Goal: Information Seeking & Learning: Learn about a topic

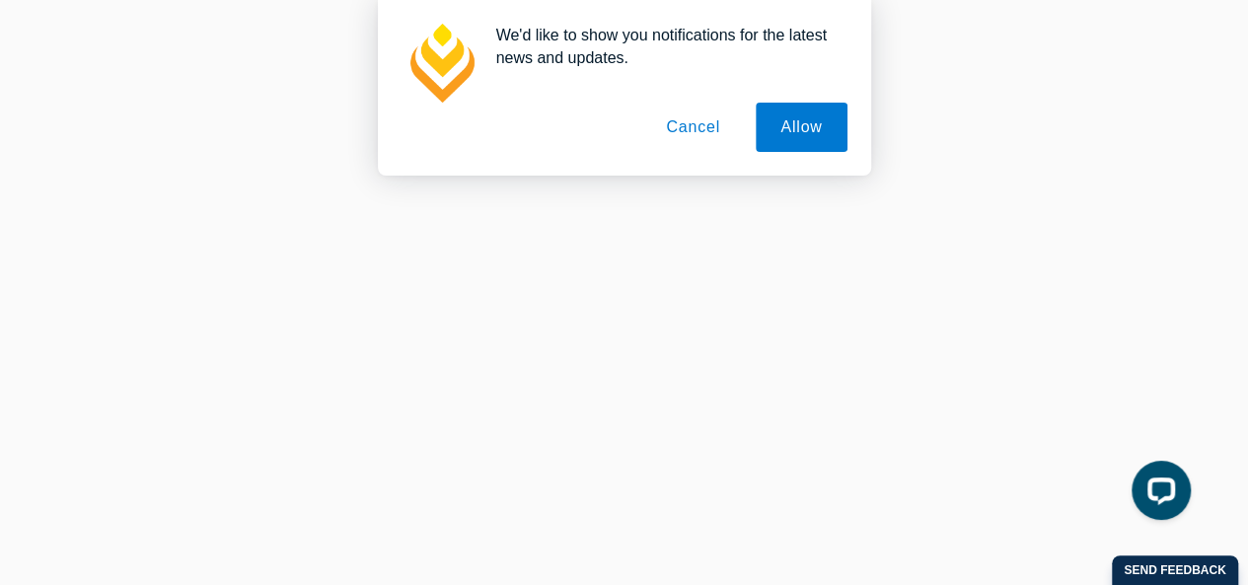
click at [667, 139] on button "Cancel" at bounding box center [693, 127] width 104 height 49
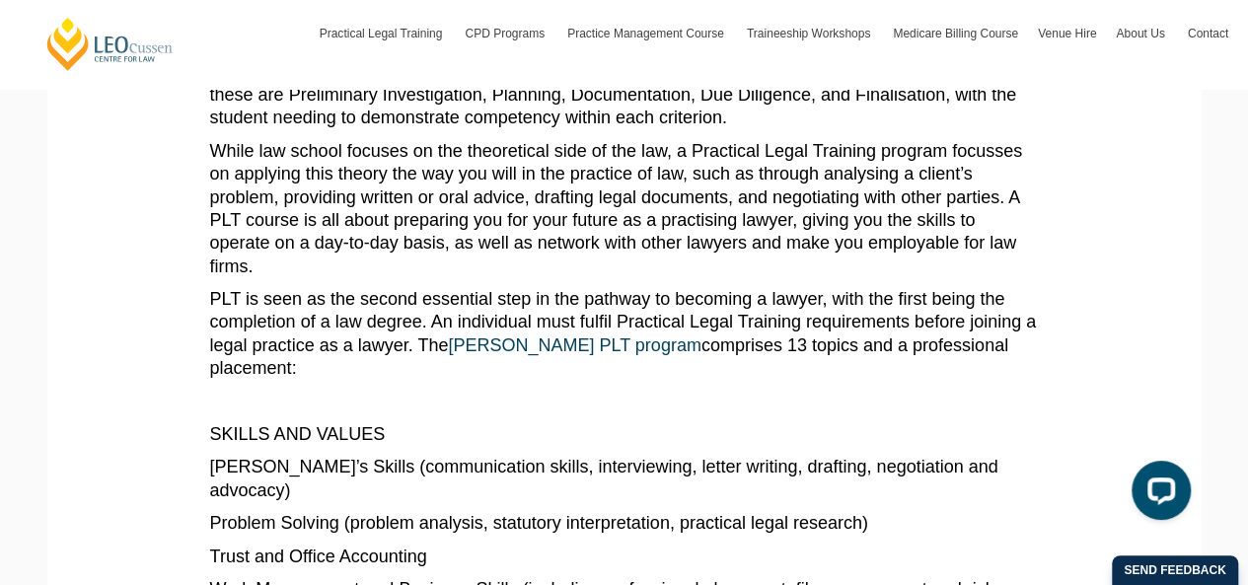
scroll to position [888, 0]
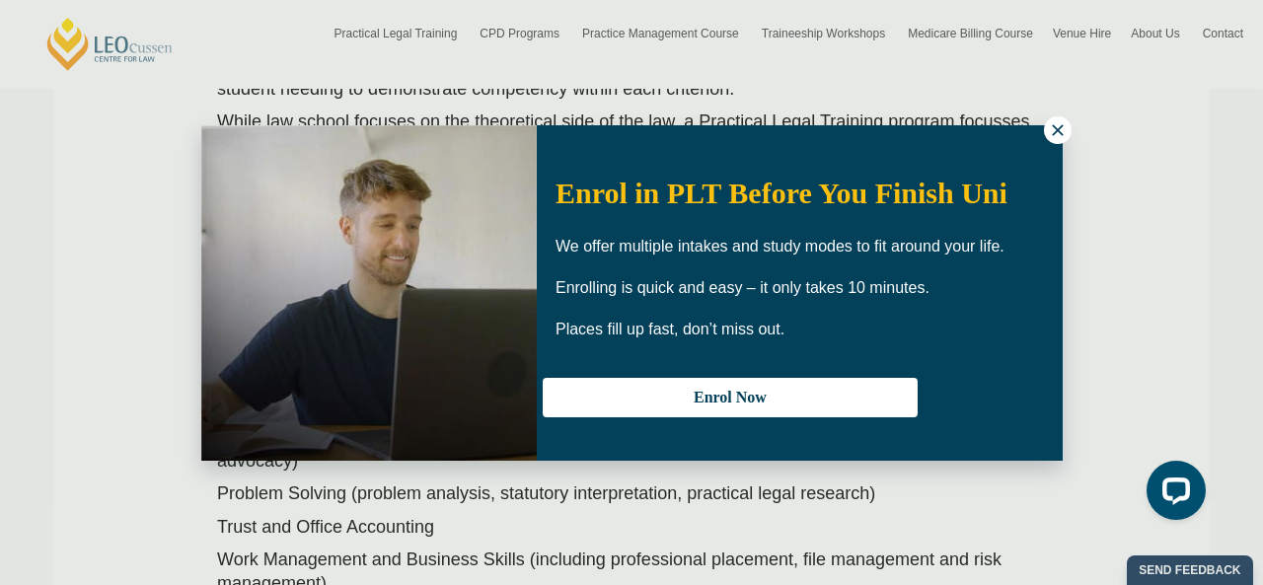
click at [1032, 145] on div "Enrol in PLT Before You Finish Uni We offer multiple intakes and study modes to…" at bounding box center [800, 293] width 526 height 296
click at [1032, 125] on div "Enrol in PLT Before You Finish Uni We offer multiple intakes and study modes to…" at bounding box center [631, 292] width 861 height 335
click at [1050, 123] on icon at bounding box center [1058, 130] width 18 height 18
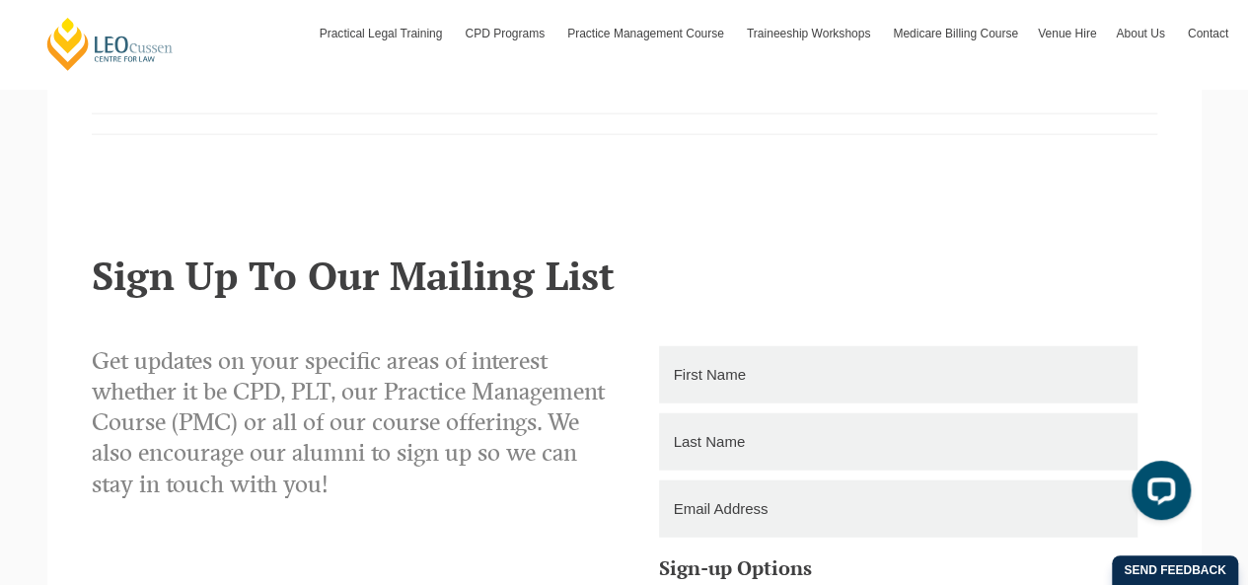
scroll to position [2368, 0]
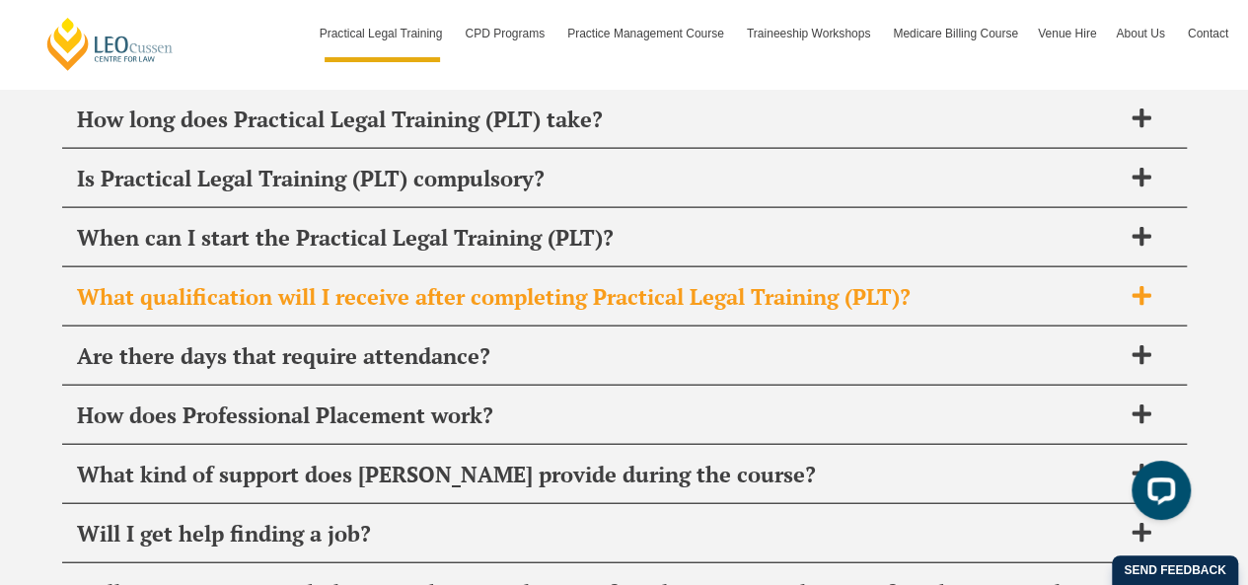
scroll to position [9569, 0]
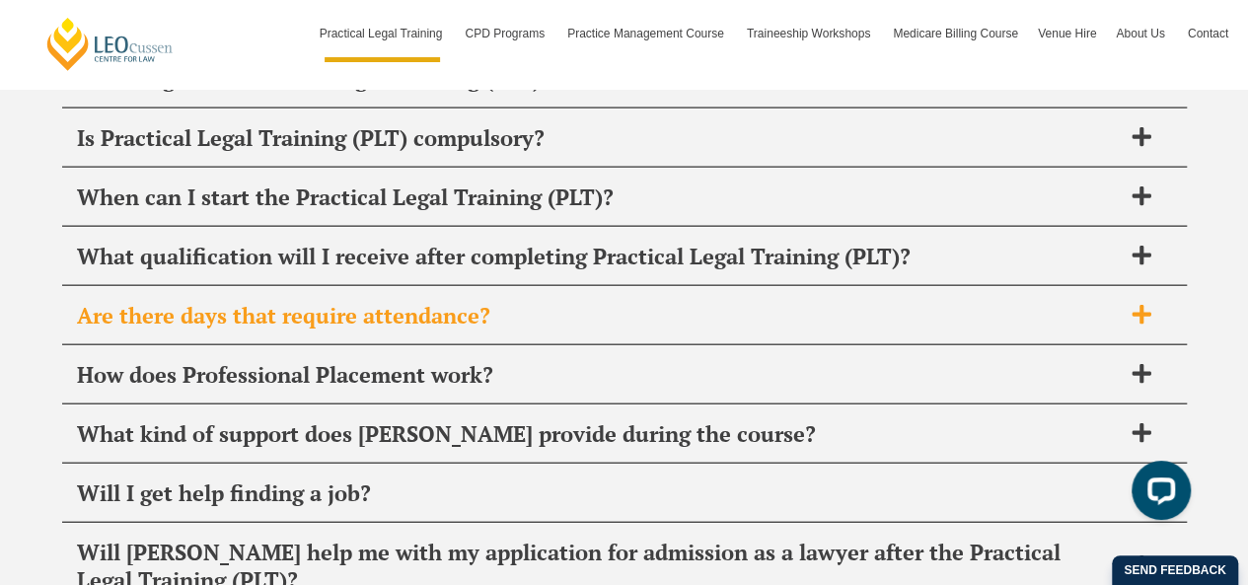
click at [549, 302] on h2 "Are there days that require attendance?" at bounding box center [599, 316] width 1044 height 28
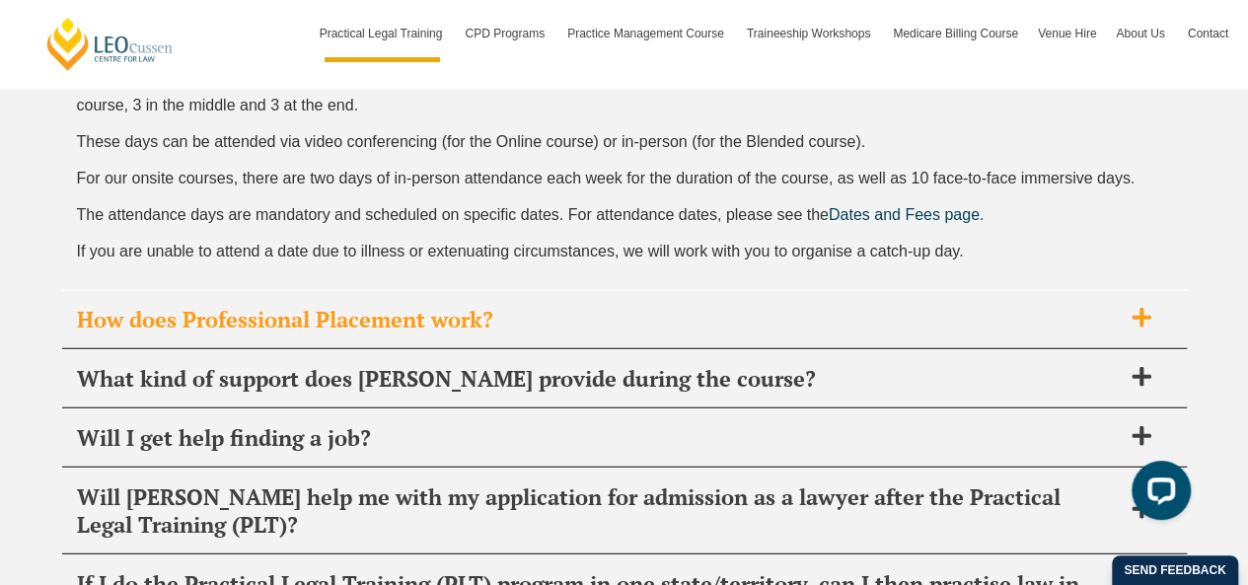
click at [557, 306] on h2 "How does Professional Placement work?" at bounding box center [599, 320] width 1044 height 28
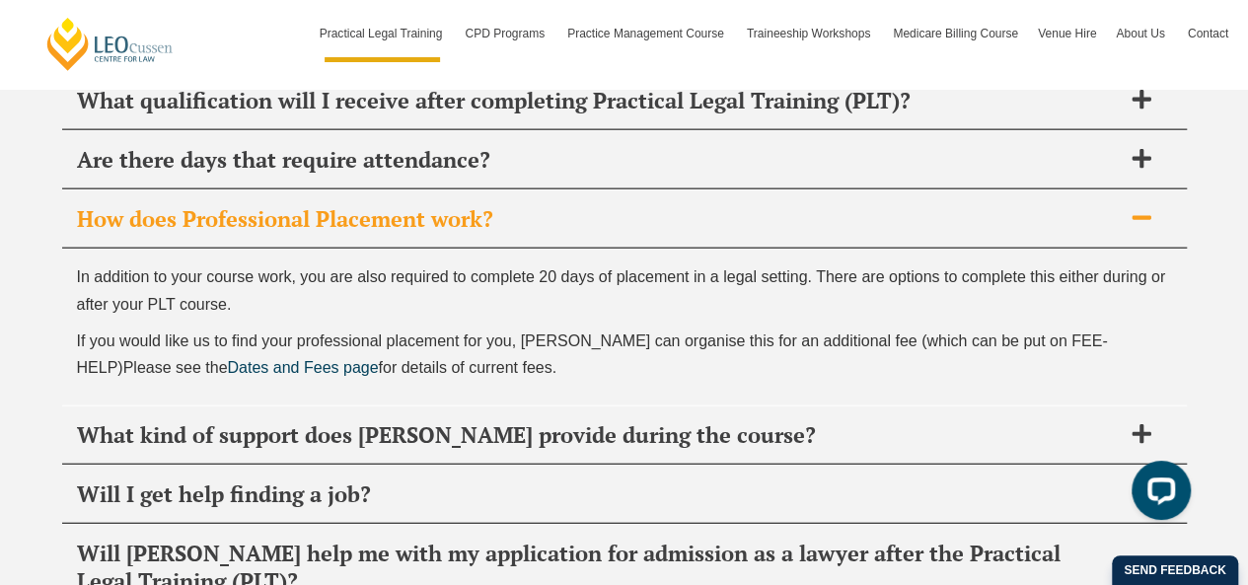
scroll to position [9612, 0]
